Goal: Information Seeking & Learning: Find specific fact

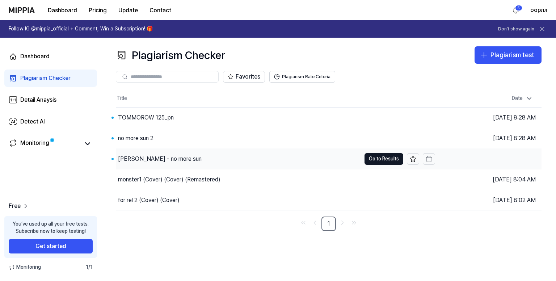
click at [198, 158] on div "[PERSON_NAME] - no more sun" at bounding box center [238, 159] width 245 height 20
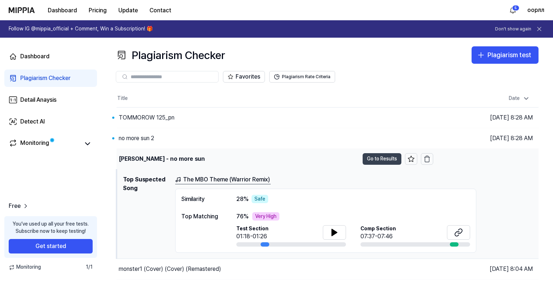
click at [376, 155] on button "Go to Results" at bounding box center [382, 159] width 39 height 12
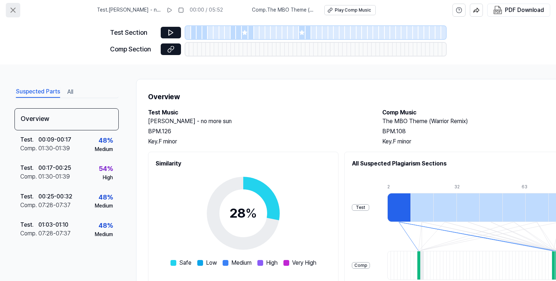
click at [11, 7] on icon at bounding box center [13, 10] width 9 height 9
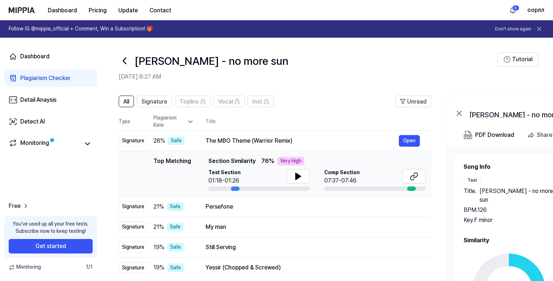
click at [124, 62] on icon at bounding box center [124, 61] width 3 height 6
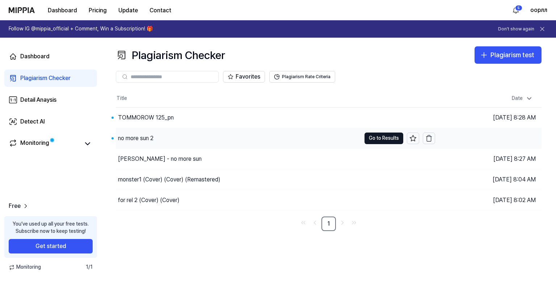
drag, startPoint x: 207, startPoint y: 131, endPoint x: 213, endPoint y: 131, distance: 5.4
click at [207, 131] on div "no more sun 2" at bounding box center [238, 138] width 245 height 20
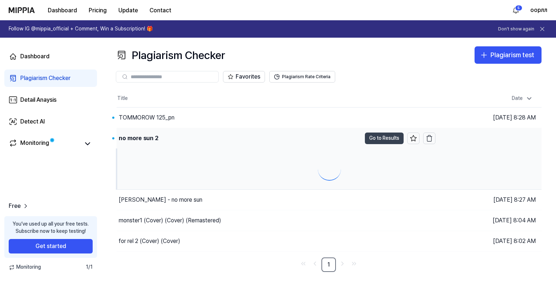
click at [387, 136] on button "Go to Results" at bounding box center [384, 139] width 39 height 12
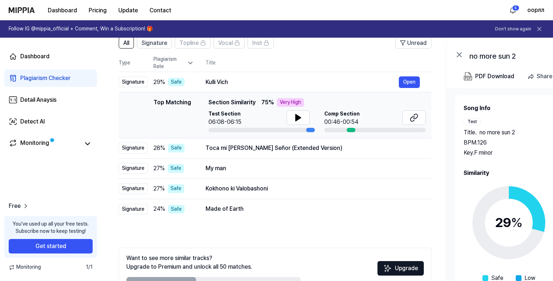
scroll to position [101, 0]
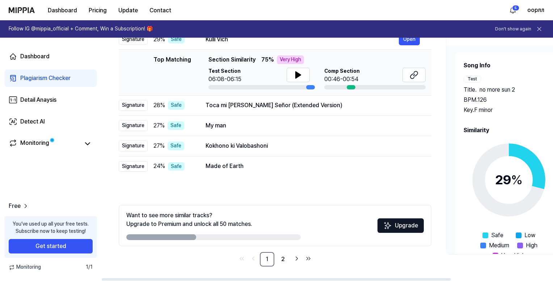
click at [488, 162] on circle at bounding box center [509, 180] width 60 height 60
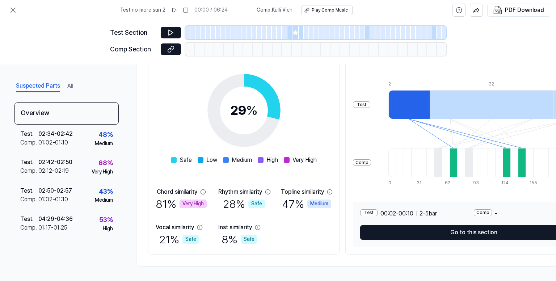
scroll to position [0, 0]
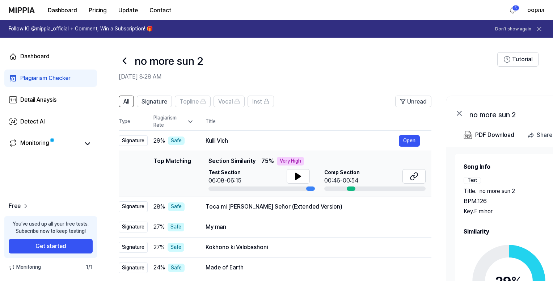
click at [119, 56] on icon at bounding box center [125, 61] width 12 height 12
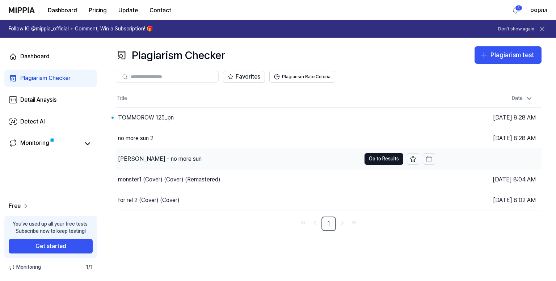
click at [185, 159] on div "[PERSON_NAME] - no more sun" at bounding box center [160, 159] width 84 height 9
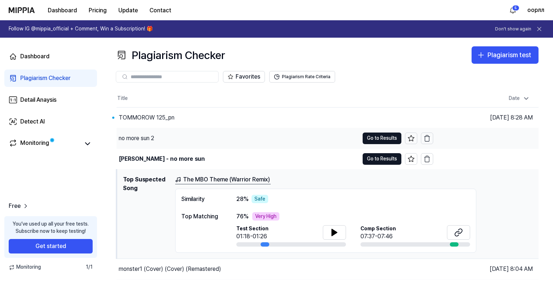
click at [371, 147] on td "no more sun 2 Go to Results" at bounding box center [275, 138] width 317 height 20
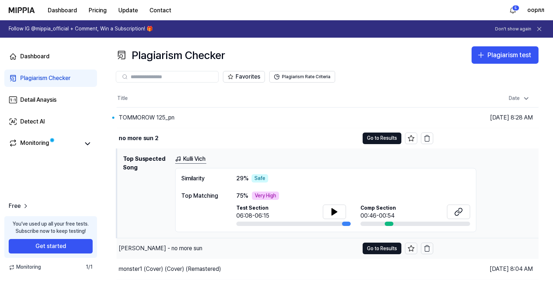
click at [214, 245] on div "[PERSON_NAME] - no more sun" at bounding box center [238, 248] width 243 height 20
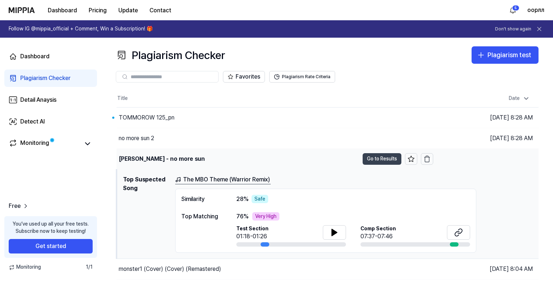
click at [378, 159] on button "Go to Results" at bounding box center [382, 159] width 39 height 12
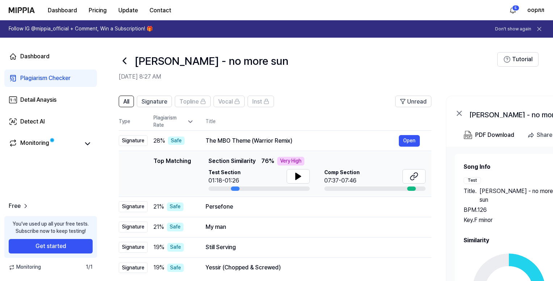
click at [508, 223] on div "Test Title . maxim black - no more sun BPM. 126 Key. F minor" at bounding box center [509, 200] width 91 height 47
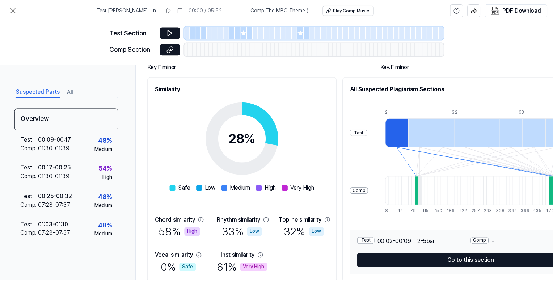
scroll to position [105, 0]
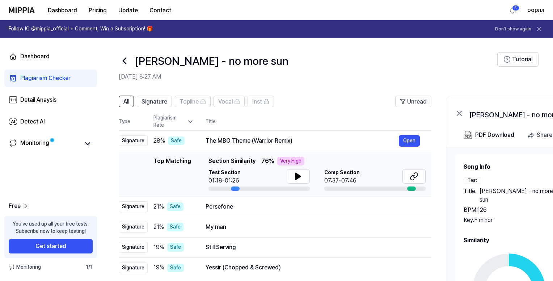
click at [124, 62] on icon at bounding box center [124, 61] width 3 height 6
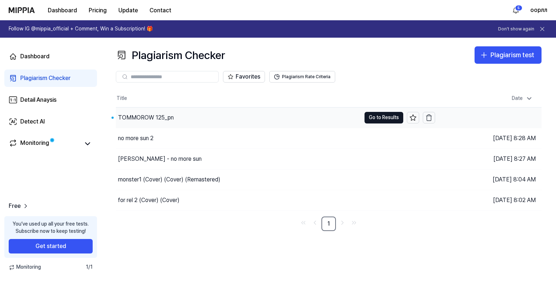
click at [228, 113] on div "TOMMOROW 125_pn" at bounding box center [238, 118] width 245 height 20
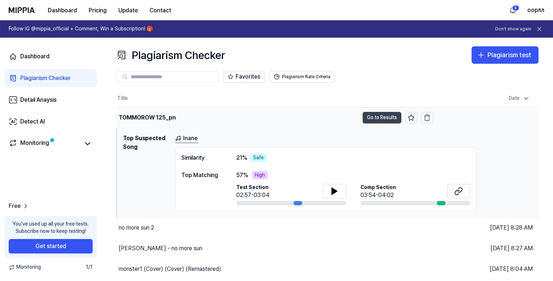
click at [389, 116] on button "Go to Results" at bounding box center [382, 118] width 39 height 12
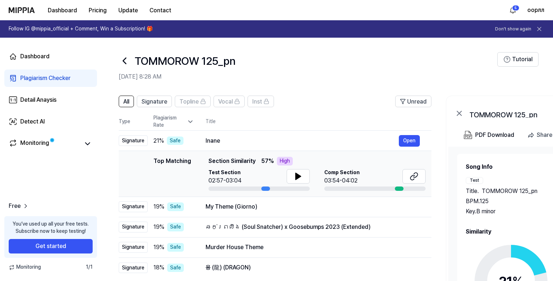
drag, startPoint x: 493, startPoint y: 262, endPoint x: 484, endPoint y: 260, distance: 9.2
click at [492, 261] on circle at bounding box center [511, 281] width 60 height 60
